Goal: Transaction & Acquisition: Purchase product/service

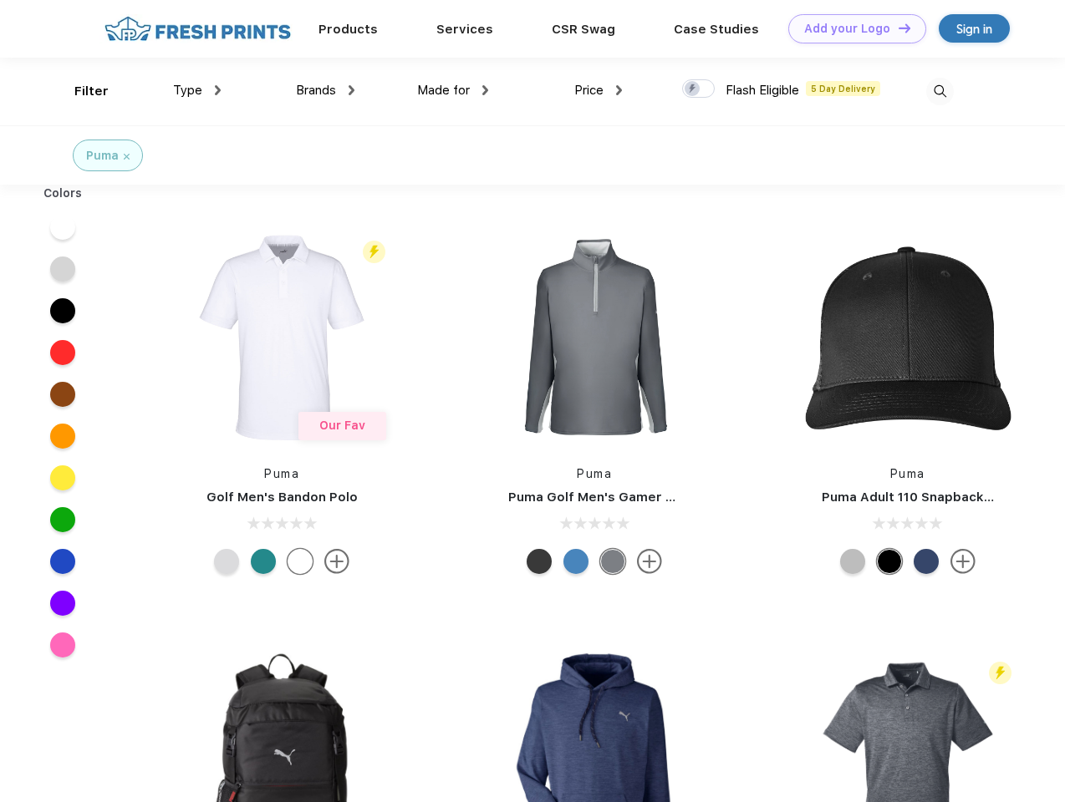
click at [851, 28] on link "Add your Logo Design Tool" at bounding box center [857, 28] width 138 height 29
click at [0, 0] on div "Design Tool" at bounding box center [0, 0] width 0 height 0
click at [897, 28] on link "Add your Logo Design Tool" at bounding box center [857, 28] width 138 height 29
click at [80, 91] on div "Filter" at bounding box center [91, 91] width 34 height 19
click at [197, 90] on span "Type" at bounding box center [187, 90] width 29 height 15
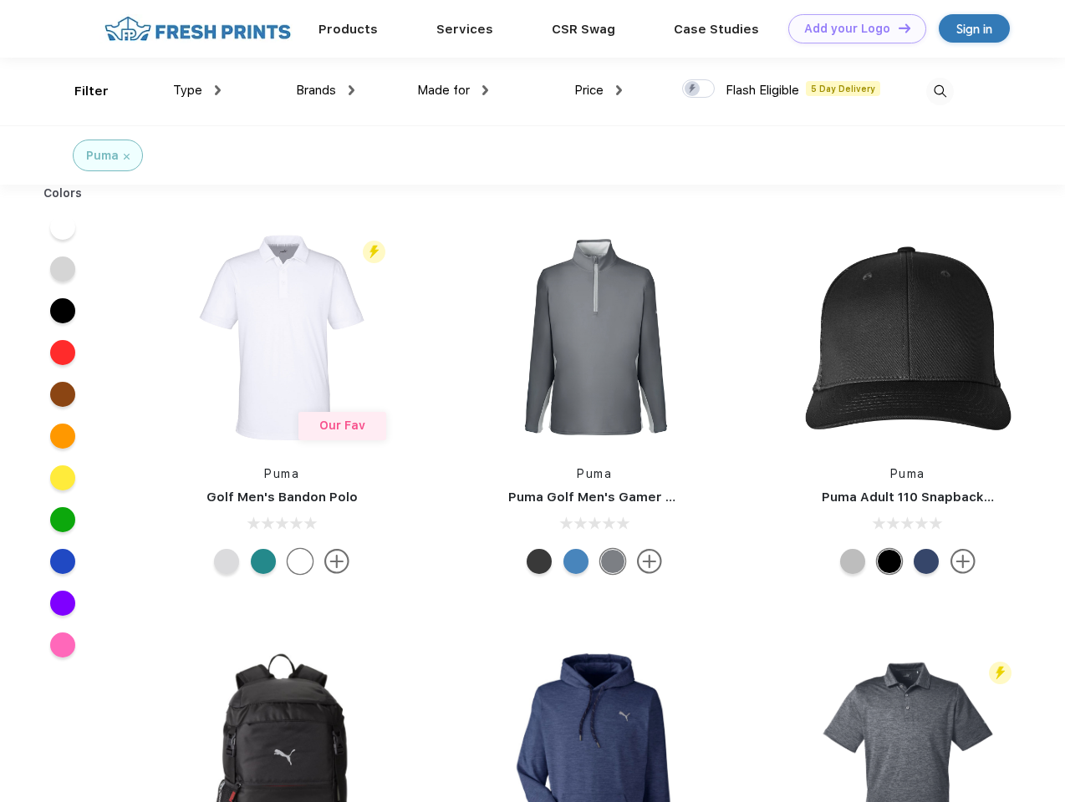
click at [325, 90] on span "Brands" at bounding box center [316, 90] width 40 height 15
click at [453, 90] on span "Made for" at bounding box center [443, 90] width 53 height 15
click at [599, 90] on span "Price" at bounding box center [588, 90] width 29 height 15
click at [699, 89] on div at bounding box center [698, 88] width 33 height 18
click at [693, 89] on input "checkbox" at bounding box center [687, 84] width 11 height 11
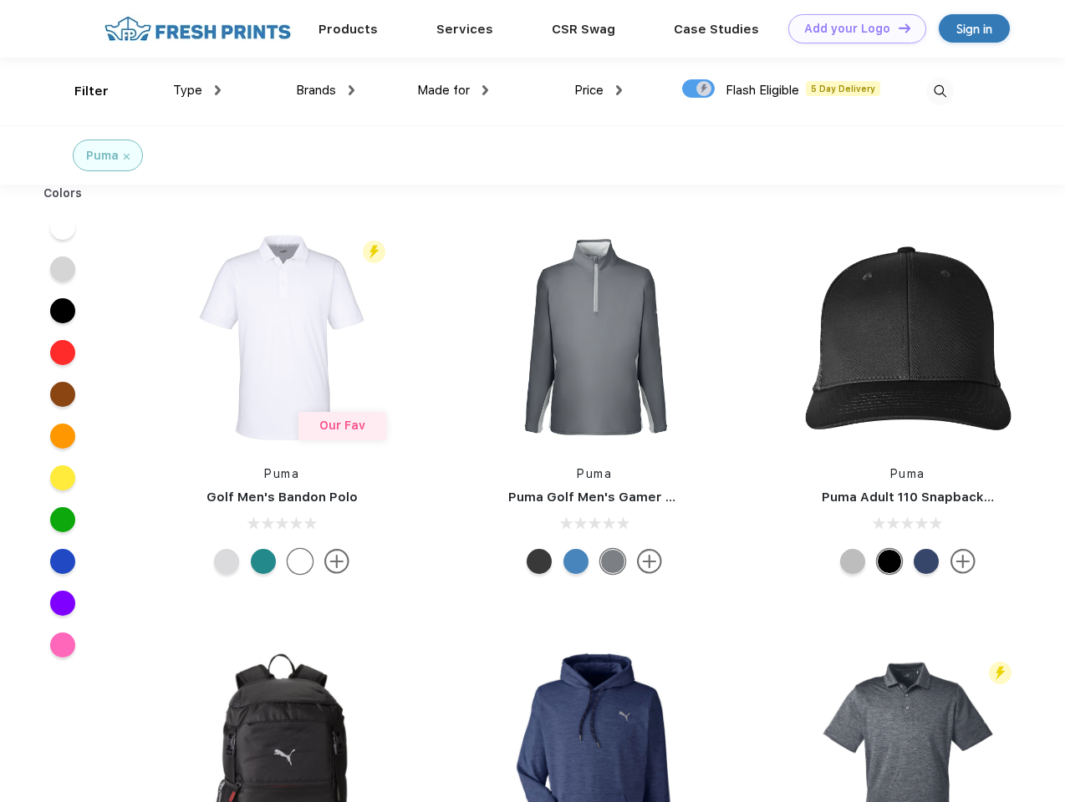
click at [940, 91] on img at bounding box center [940, 92] width 28 height 28
